Goal: Task Accomplishment & Management: Use online tool/utility

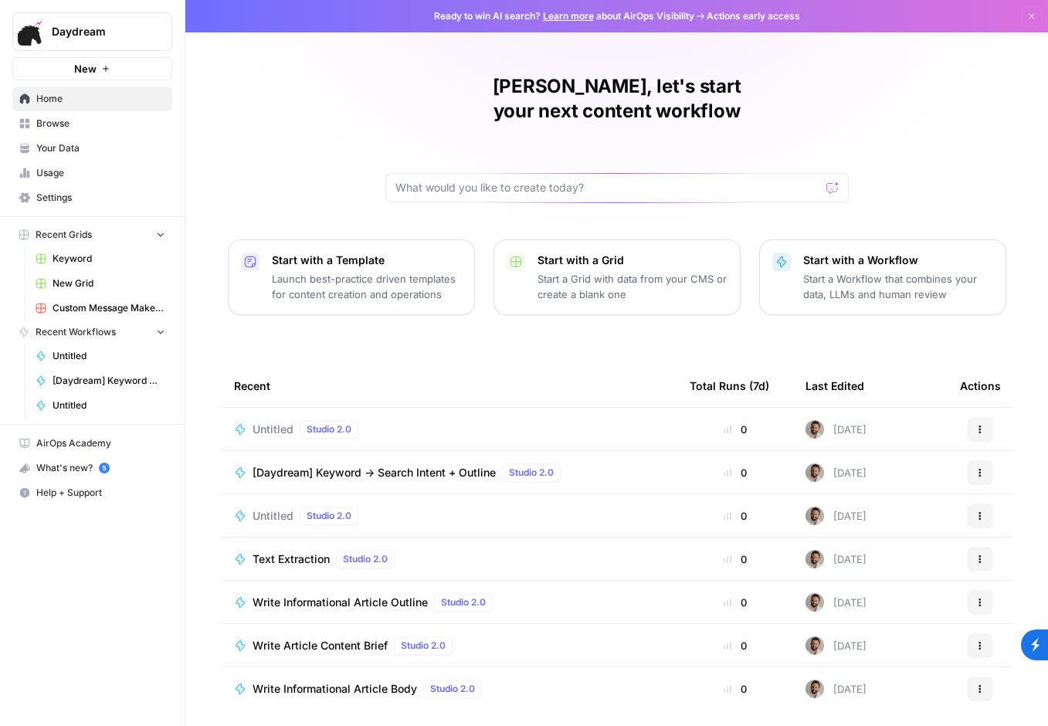
click at [329, 465] on span "[Daydream] Keyword → Search Intent + Outline" at bounding box center [374, 472] width 243 height 15
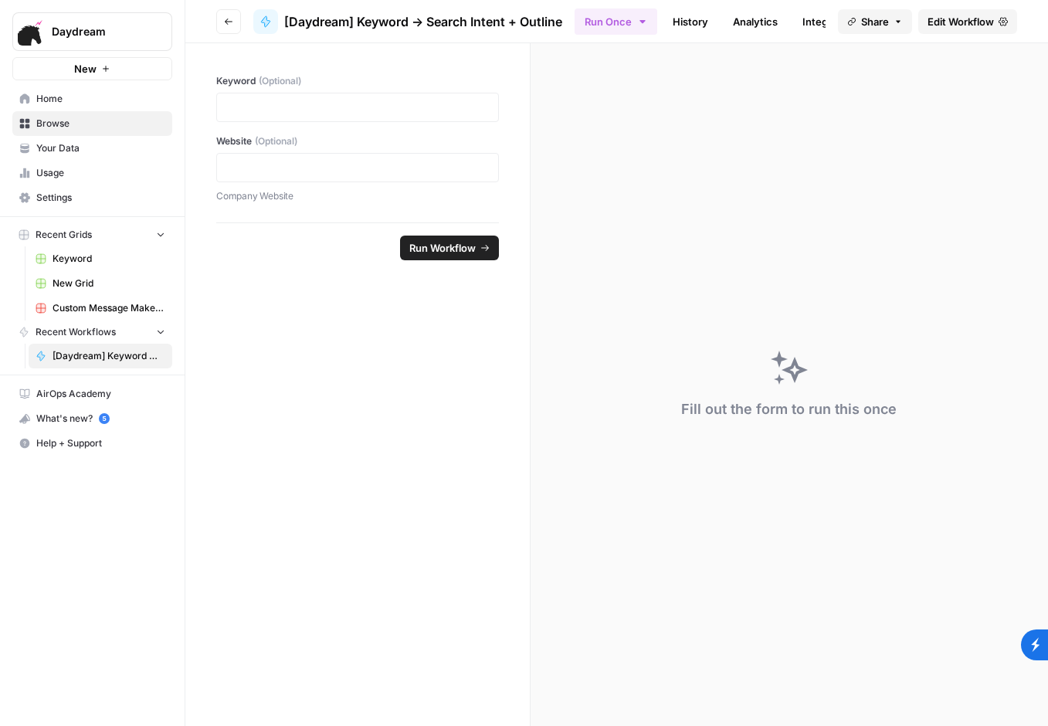
click at [966, 22] on span "Edit Workflow" at bounding box center [961, 21] width 66 height 15
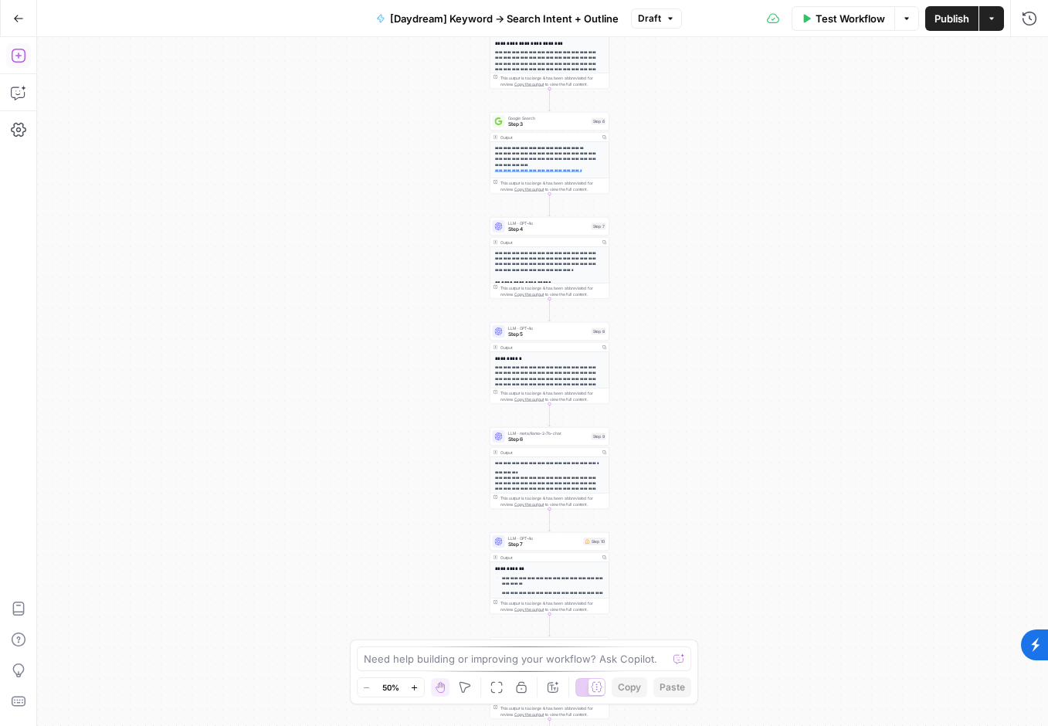
click at [19, 51] on icon "button" at bounding box center [18, 55] width 15 height 15
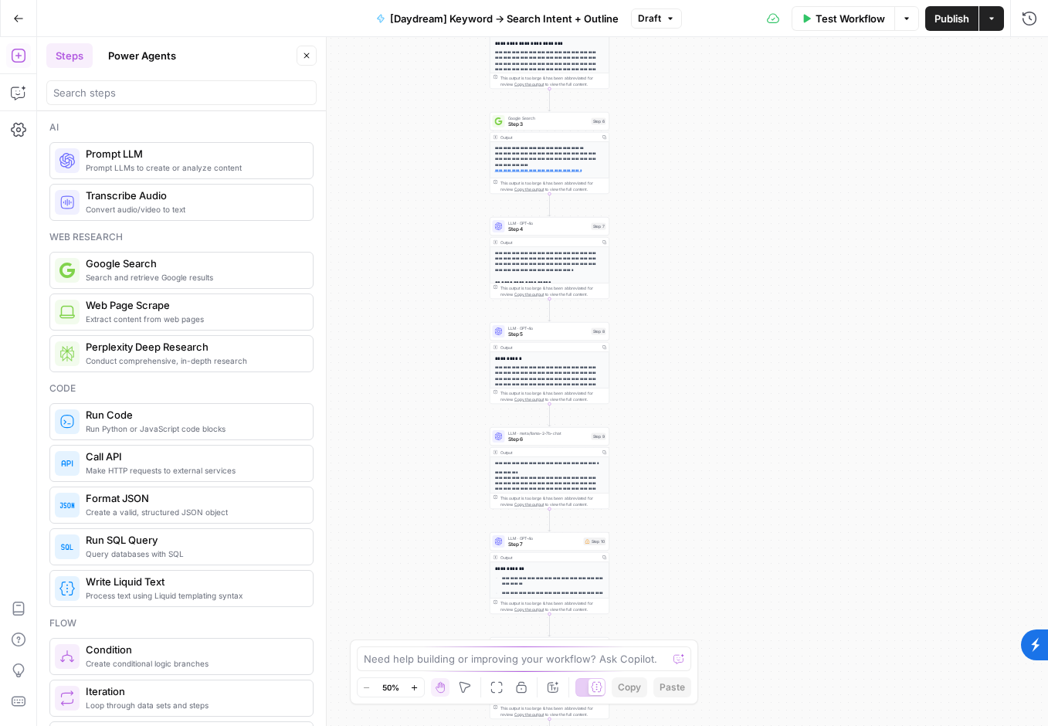
click at [555, 165] on span "[URL][DOMAIN_NAME]" at bounding box center [623, 154] width 260 height 28
click at [573, 127] on span "Step 3" at bounding box center [548, 125] width 80 height 8
click at [573, 127] on div "**********" at bounding box center [739, 381] width 618 height 689
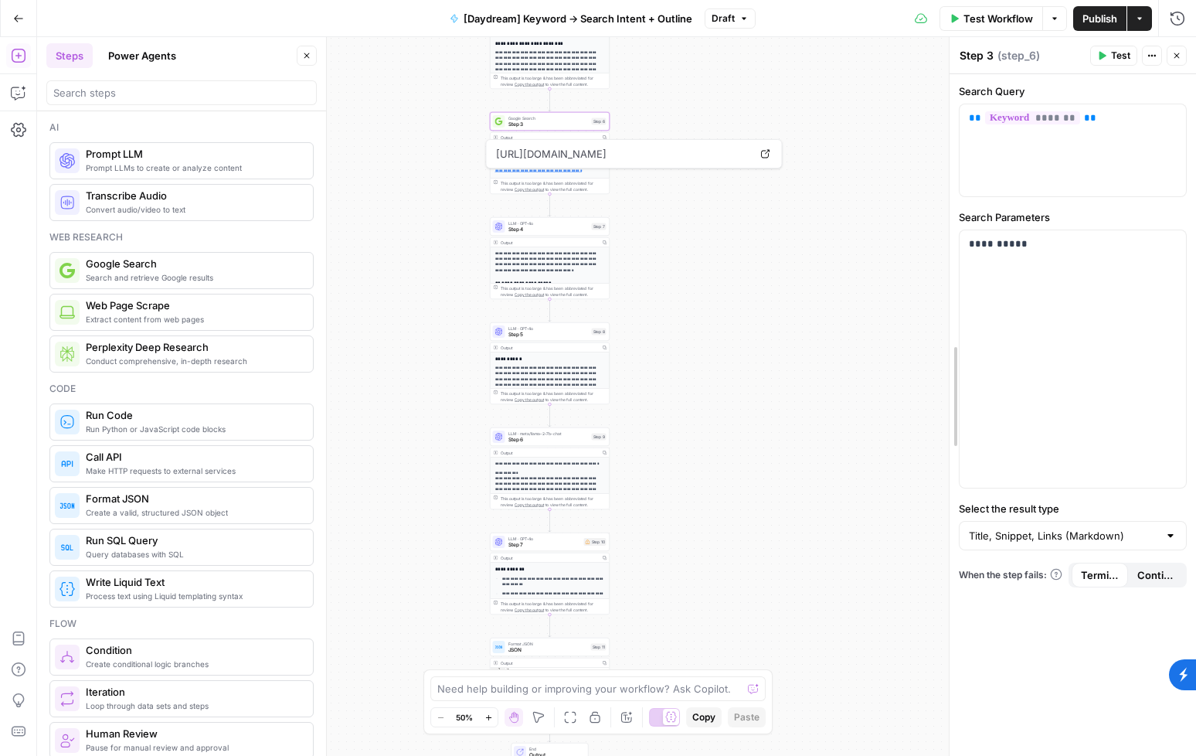
drag, startPoint x: 580, startPoint y: 270, endPoint x: 960, endPoint y: 324, distance: 383.2
click at [540, 233] on div "LLM · GPT-4o Step 4 Step 7 Copy step Delete step Add Note Test" at bounding box center [550, 226] width 120 height 19
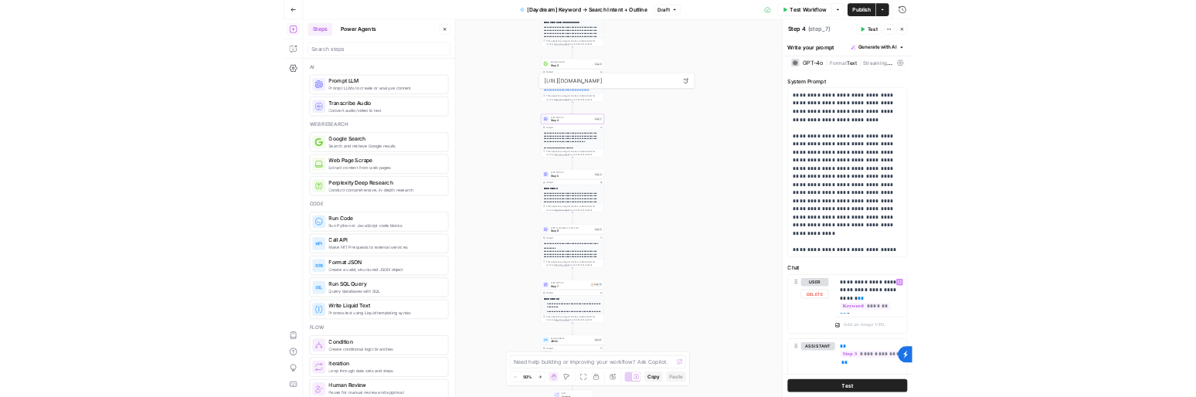
scroll to position [8, 0]
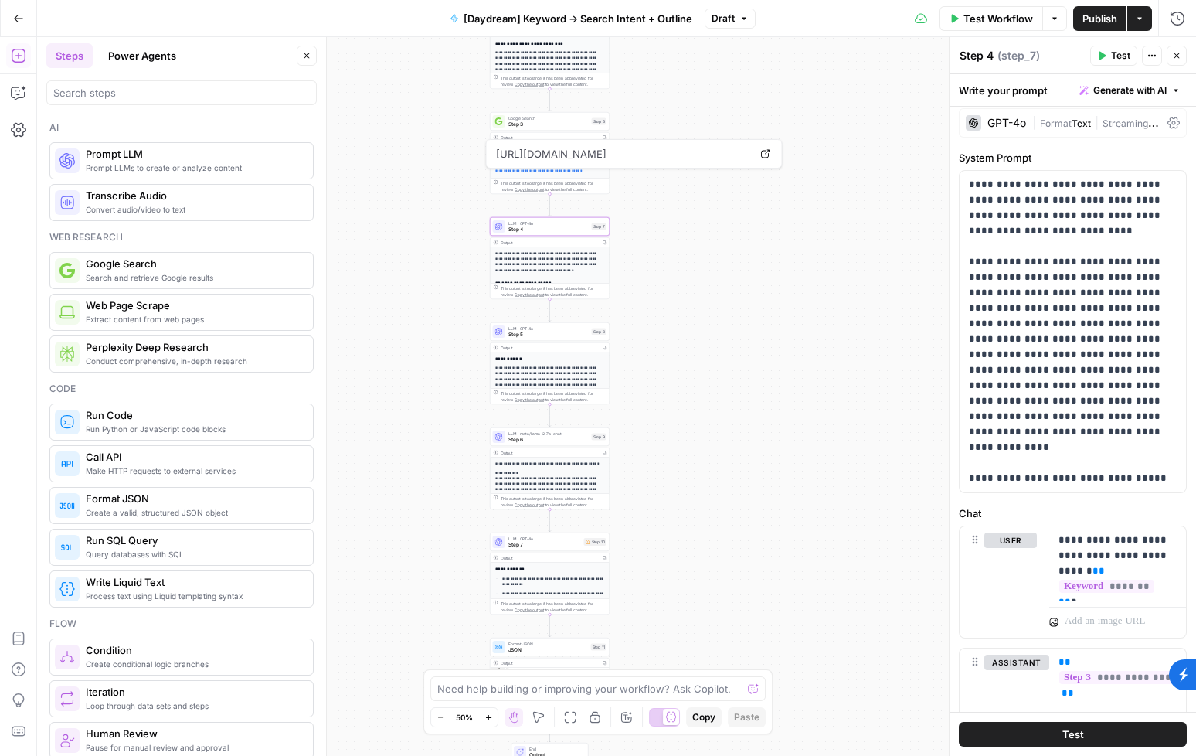
click at [748, 418] on div "**********" at bounding box center [616, 396] width 1159 height 719
drag, startPoint x: 728, startPoint y: 149, endPoint x: 718, endPoint y: 125, distance: 26.0
click at [718, 127] on body "**********" at bounding box center [598, 378] width 1196 height 756
click at [758, 199] on div "**********" at bounding box center [616, 396] width 1159 height 719
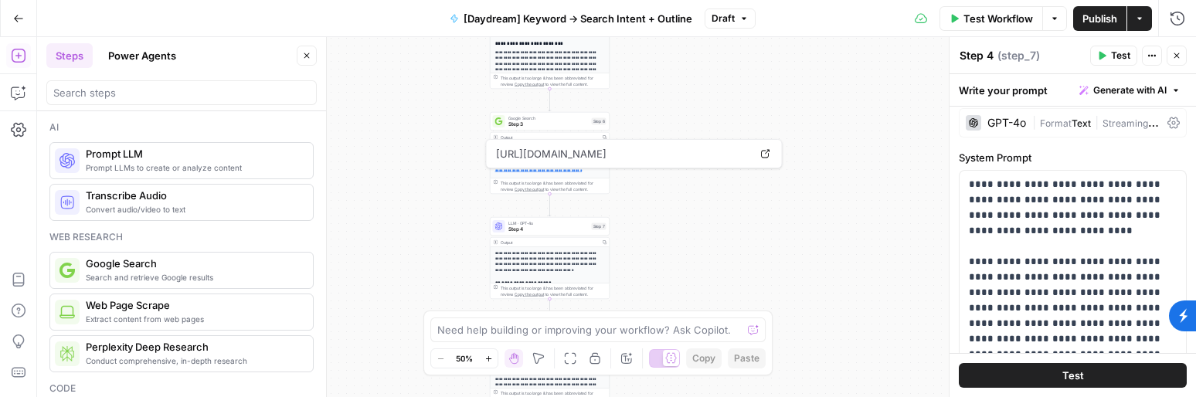
click at [20, 8] on button "Go Back" at bounding box center [19, 19] width 28 height 28
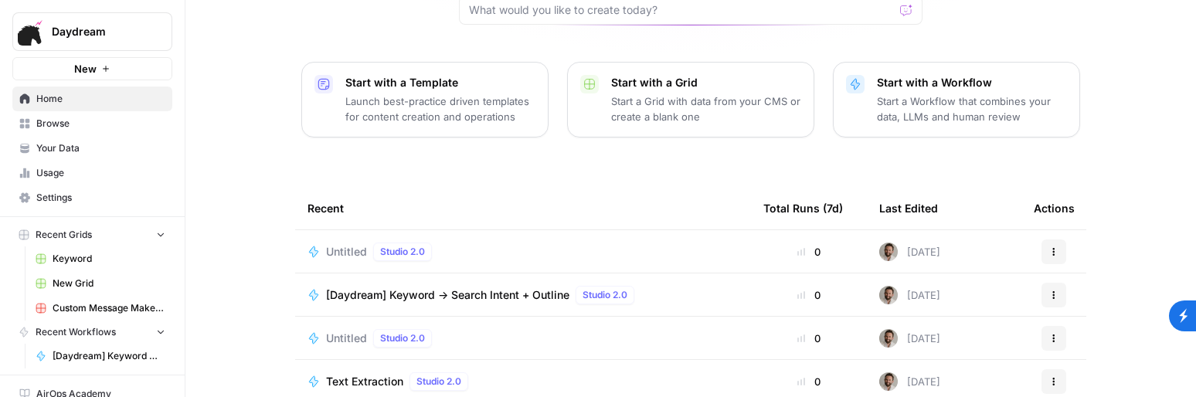
scroll to position [199, 0]
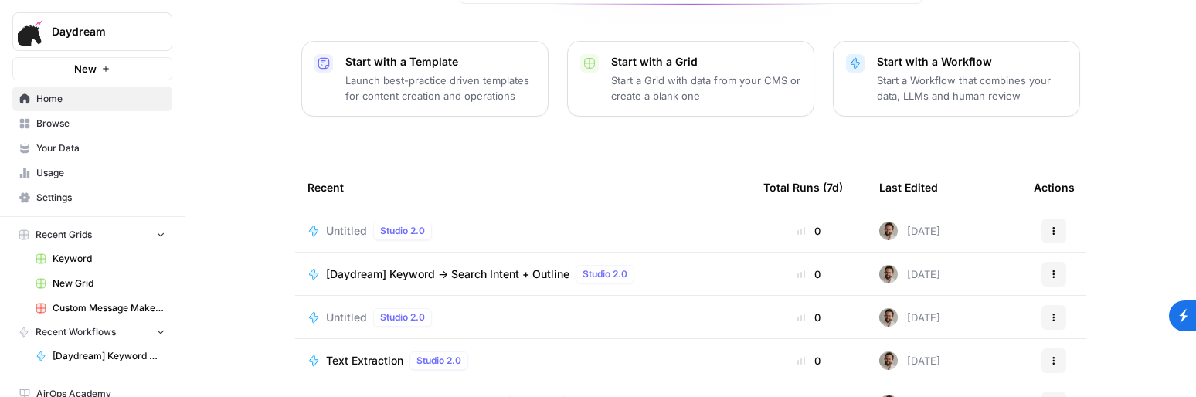
click at [347, 223] on span "Untitled" at bounding box center [346, 230] width 41 height 15
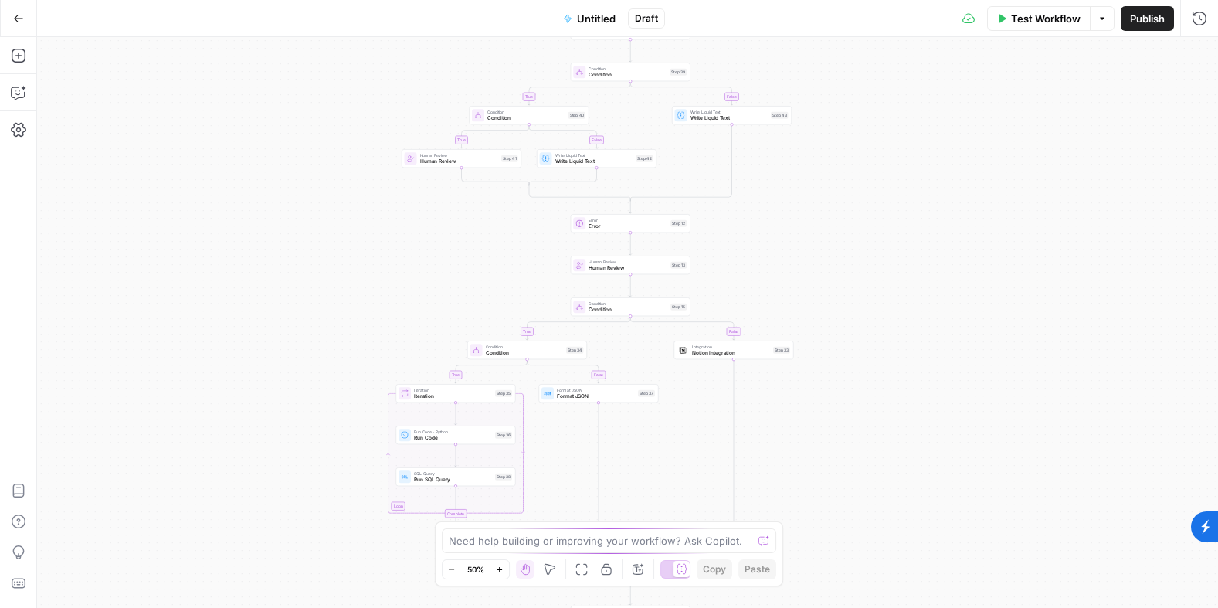
click at [30, 64] on div "Add Steps Copilot Settings AirOps Academy Help Give Feedback Shortcuts" at bounding box center [18, 322] width 37 height 571
click at [16, 61] on icon "button" at bounding box center [18, 55] width 15 height 15
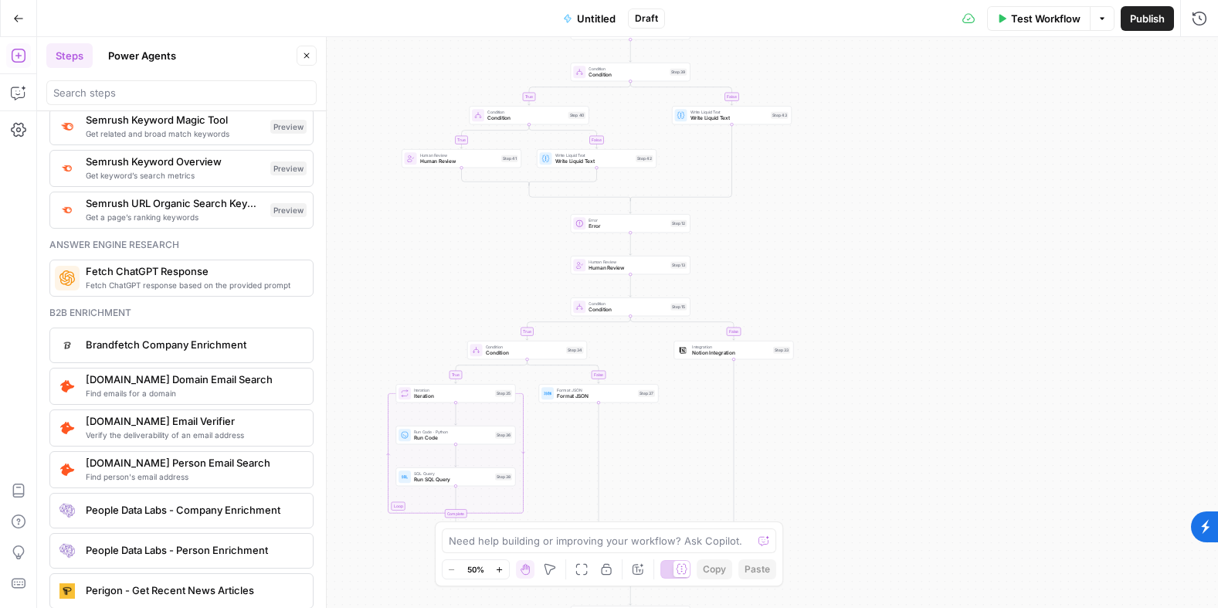
scroll to position [1969, 0]
click at [21, 20] on icon "button" at bounding box center [18, 18] width 11 height 11
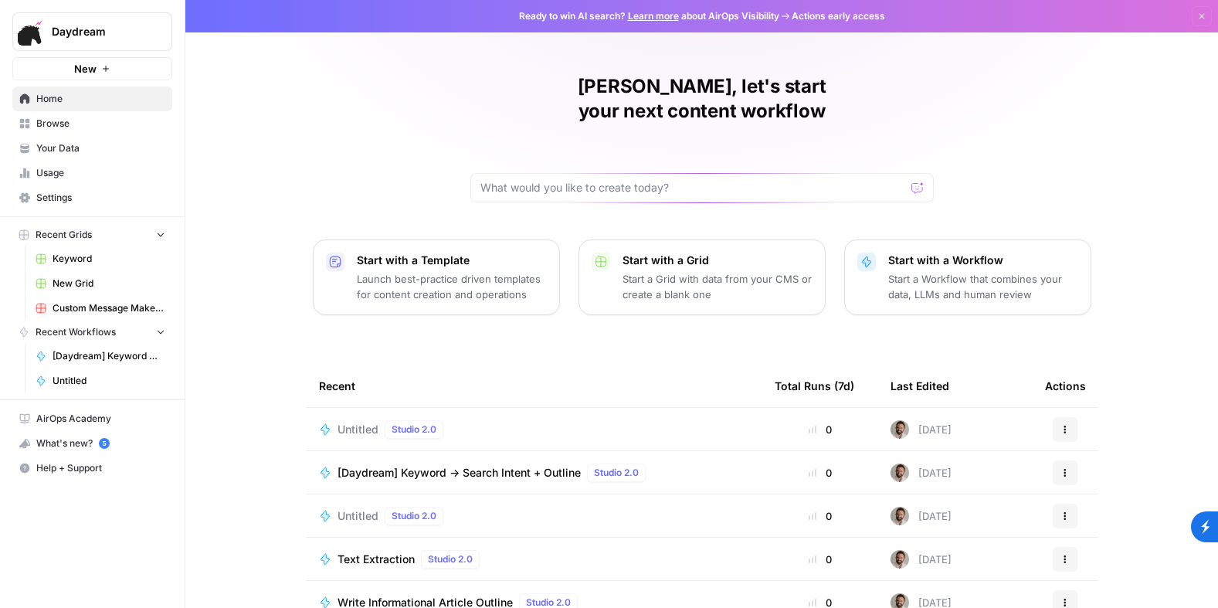
click at [366, 422] on span "Untitled" at bounding box center [358, 429] width 41 height 15
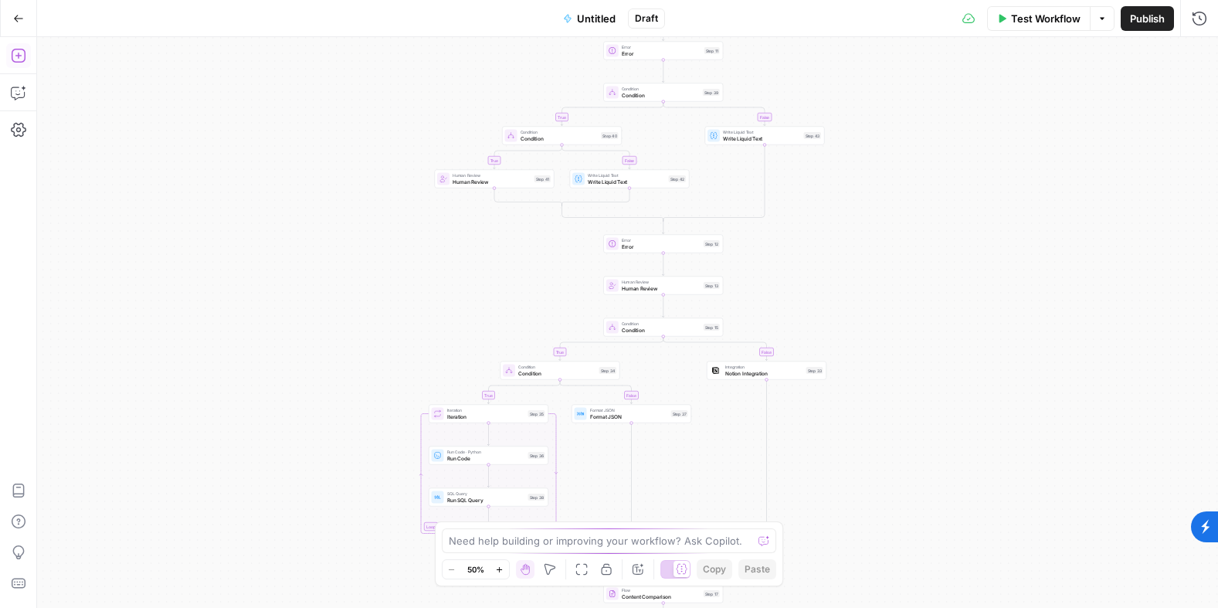
click at [22, 63] on button "Add Steps" at bounding box center [18, 55] width 25 height 25
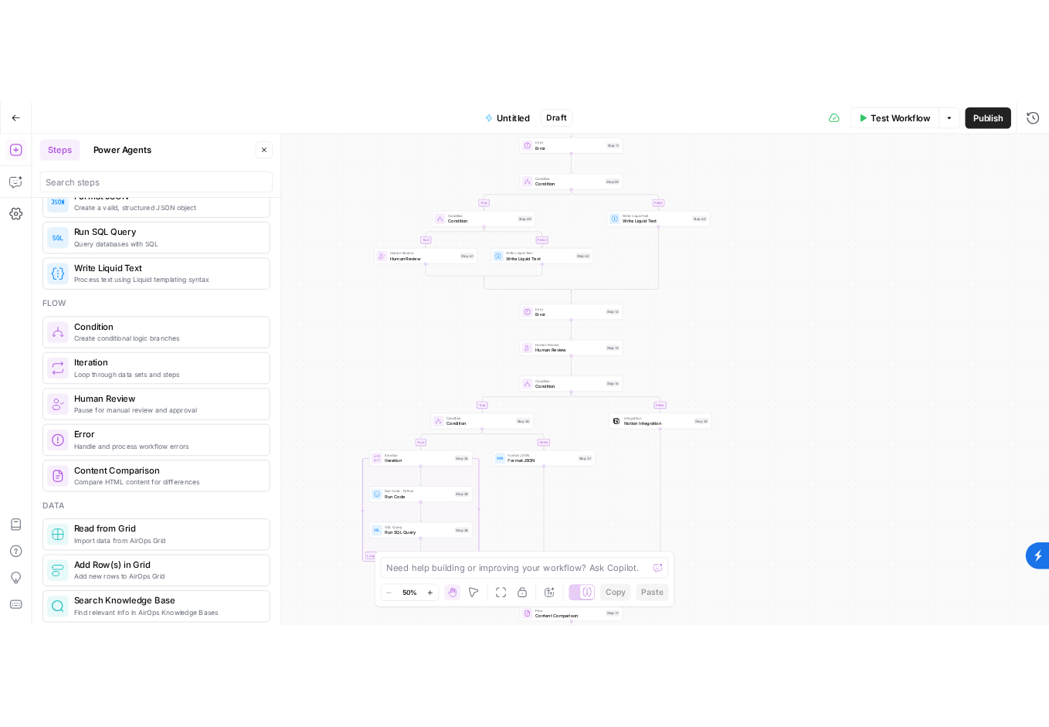
scroll to position [387, 0]
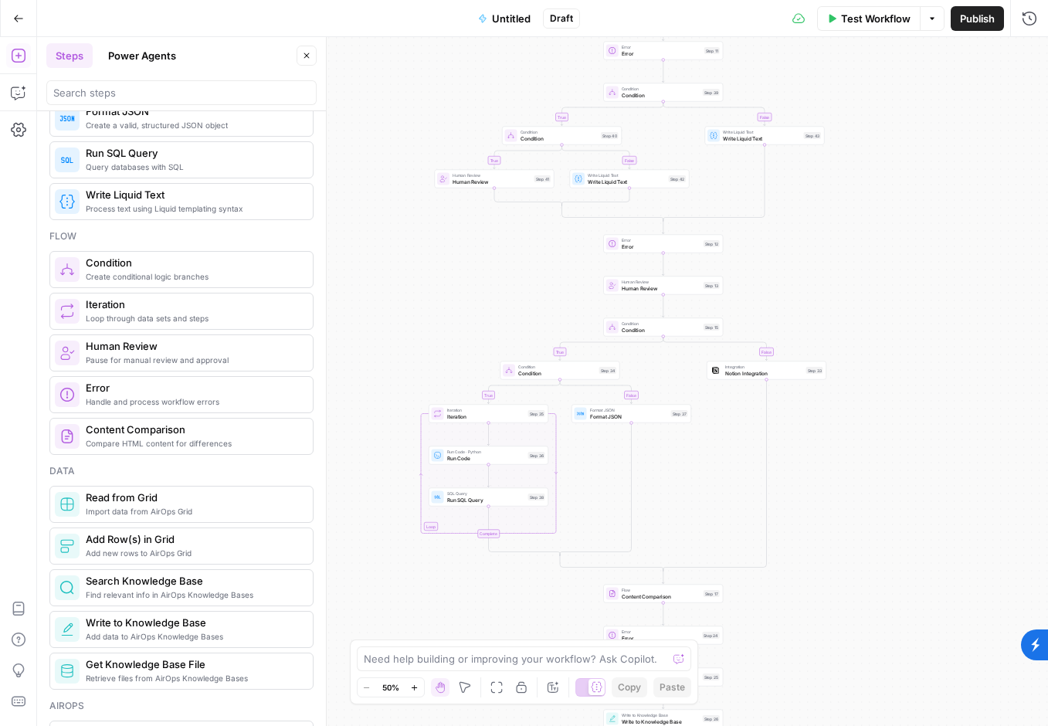
click at [0, 0] on div "Daydream New Home Browse Your Data Usage Settings Recent Grids Keyword New Grid…" at bounding box center [524, 363] width 1048 height 726
